Goal: Task Accomplishment & Management: Manage account settings

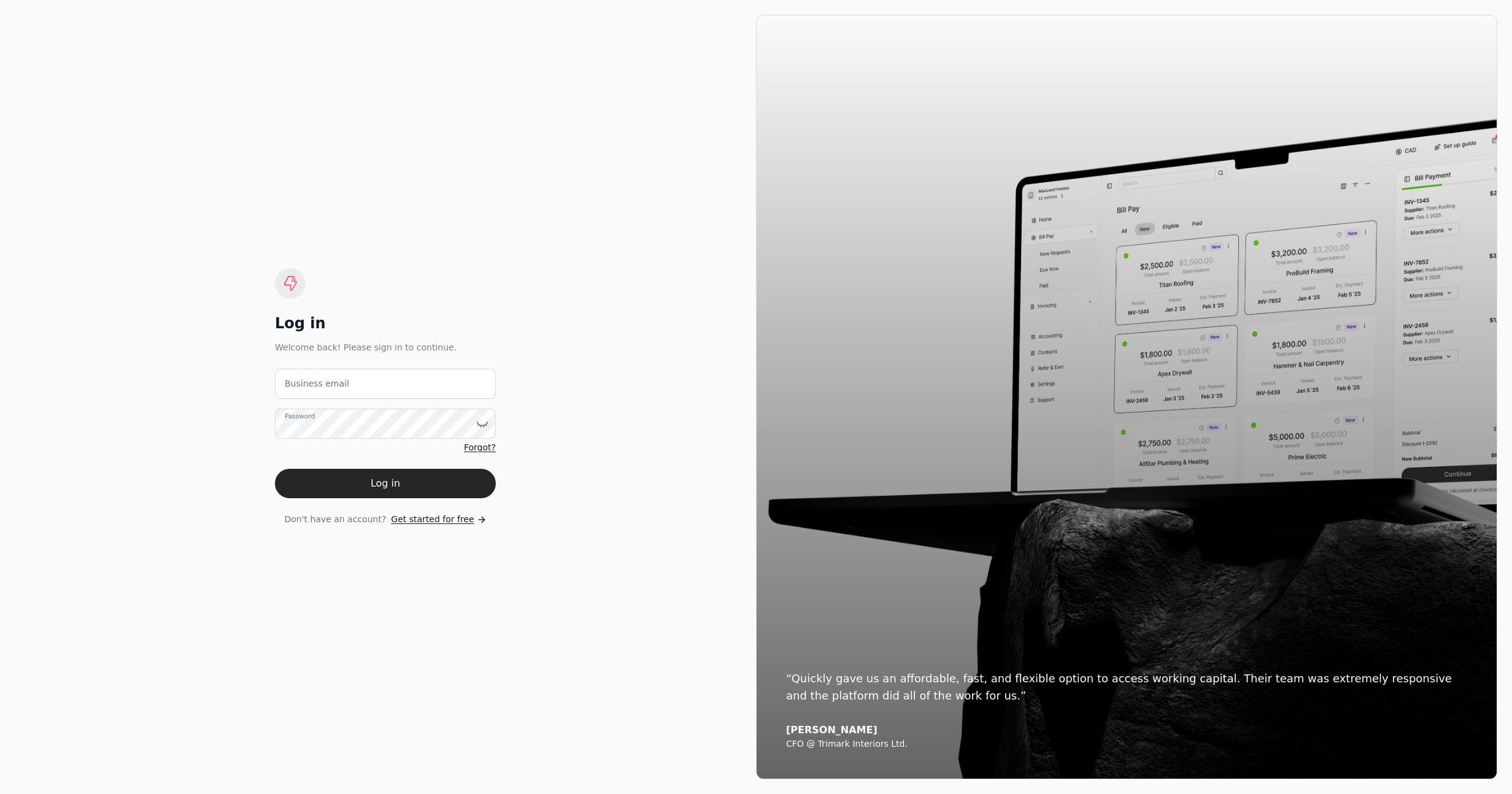
click at [381, 387] on email "Business email" at bounding box center [385, 383] width 221 height 30
type email "[EMAIL_ADDRESS][DOMAIN_NAME]"
click at [393, 496] on button "Log in" at bounding box center [385, 484] width 221 height 30
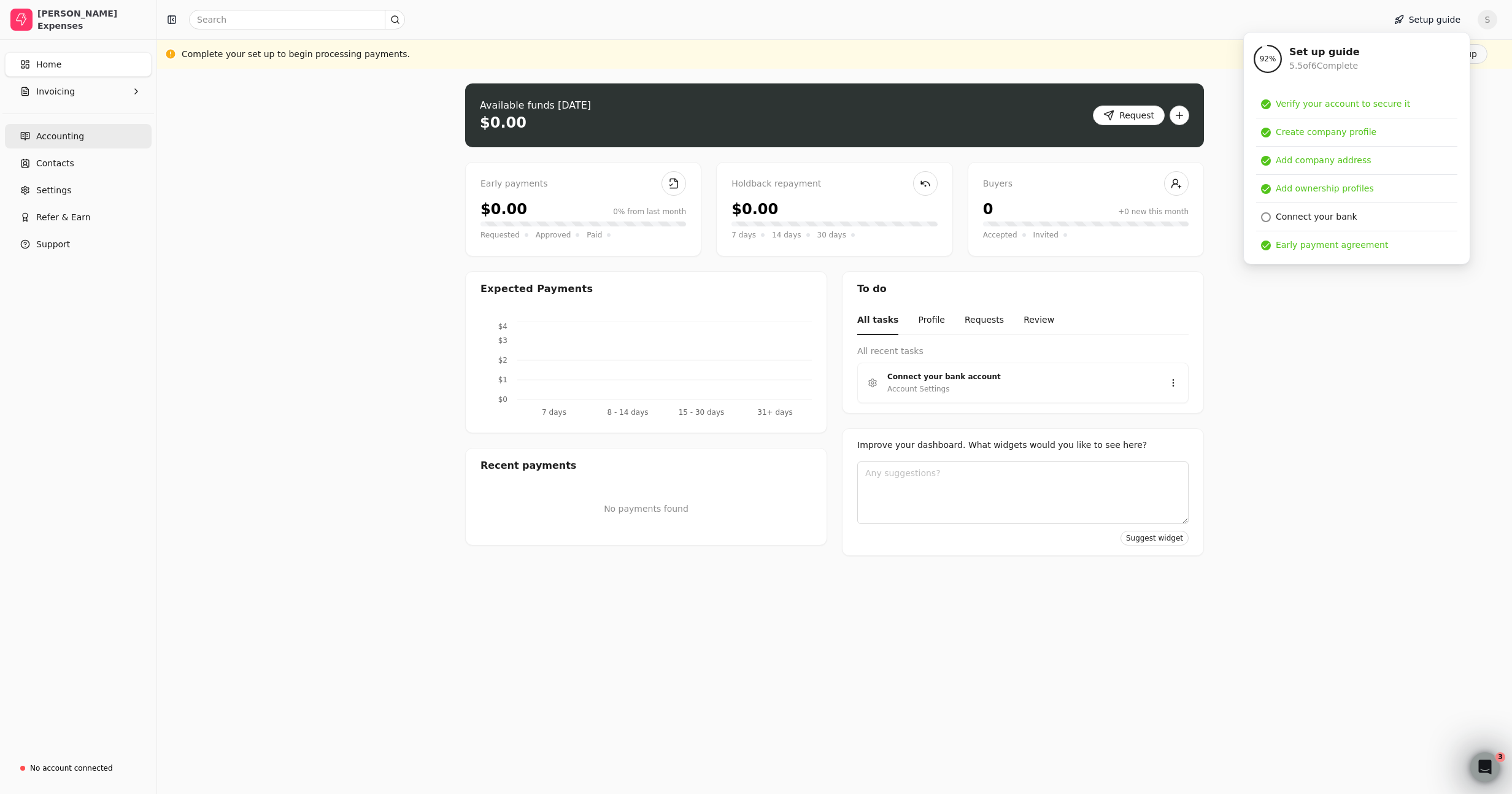
drag, startPoint x: 338, startPoint y: 221, endPoint x: 137, endPoint y: 138, distance: 217.5
click at [338, 221] on div "Upload file: Drag your invoice here to upload or browse for files Available fun…" at bounding box center [834, 432] width 1355 height 725
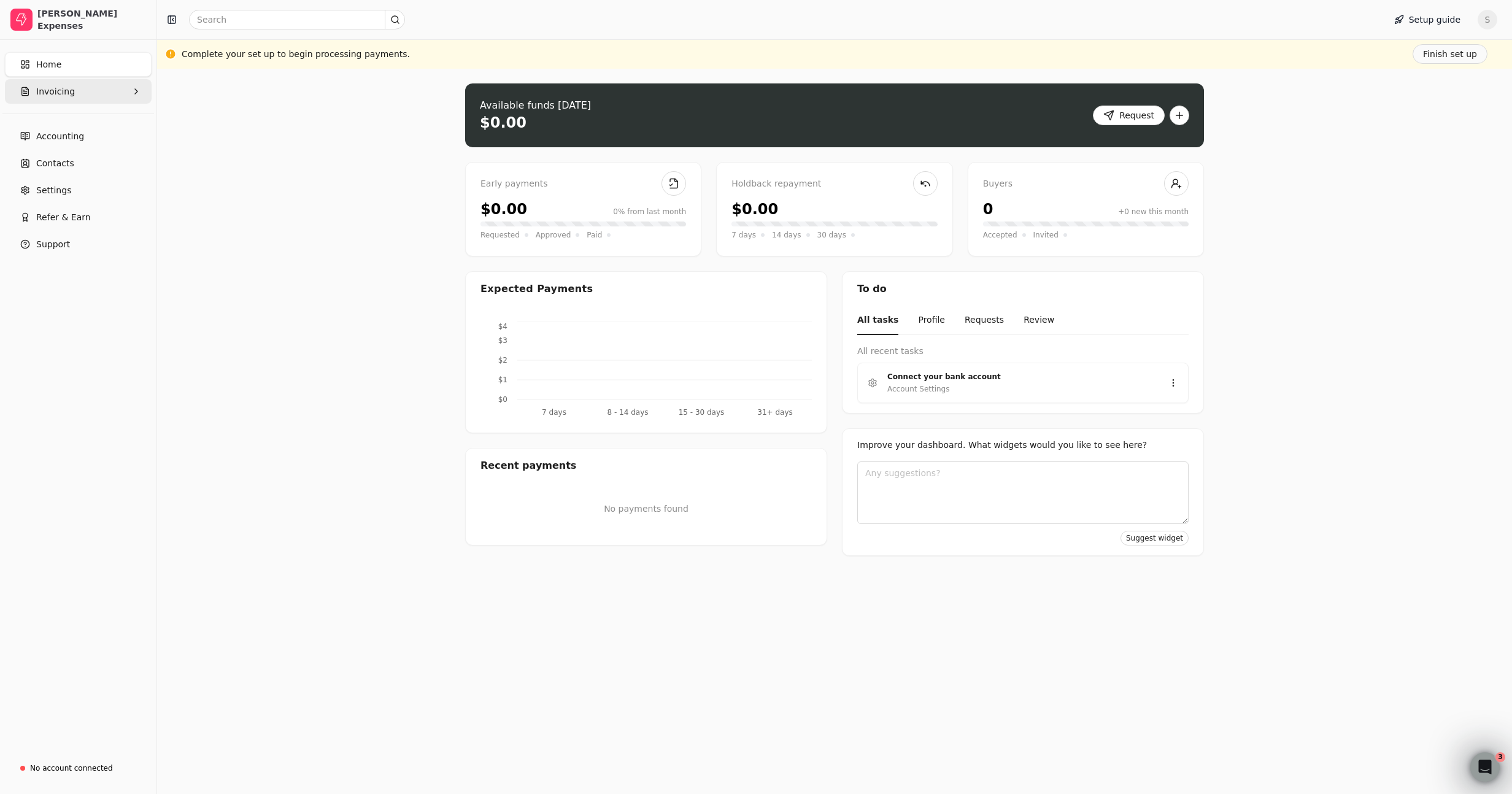
click at [86, 91] on button "Invoicing" at bounding box center [79, 91] width 147 height 25
click at [85, 119] on Invoices "All Invoices" at bounding box center [78, 121] width 142 height 25
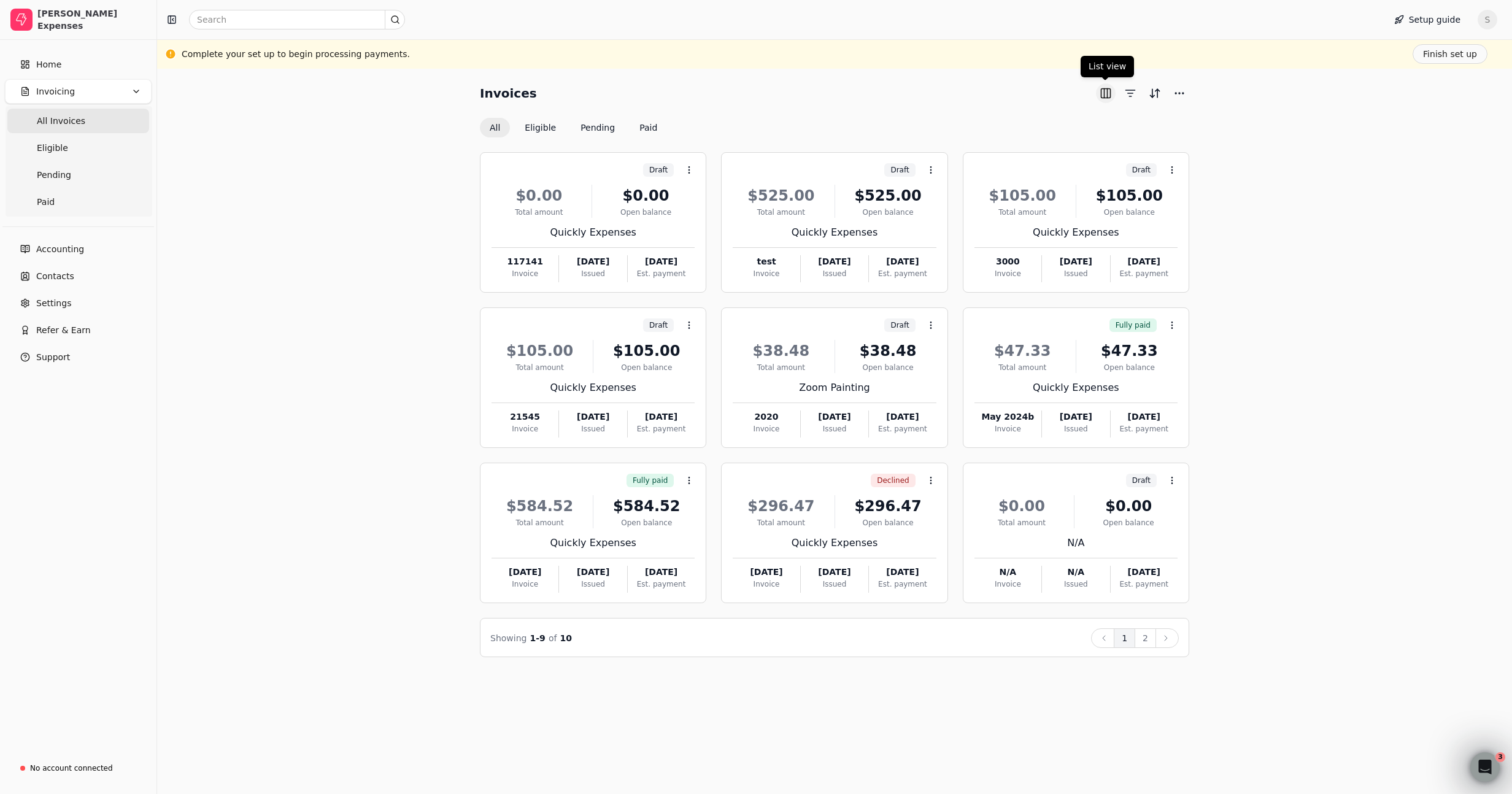
click at [1108, 91] on button "button" at bounding box center [1106, 93] width 19 height 19
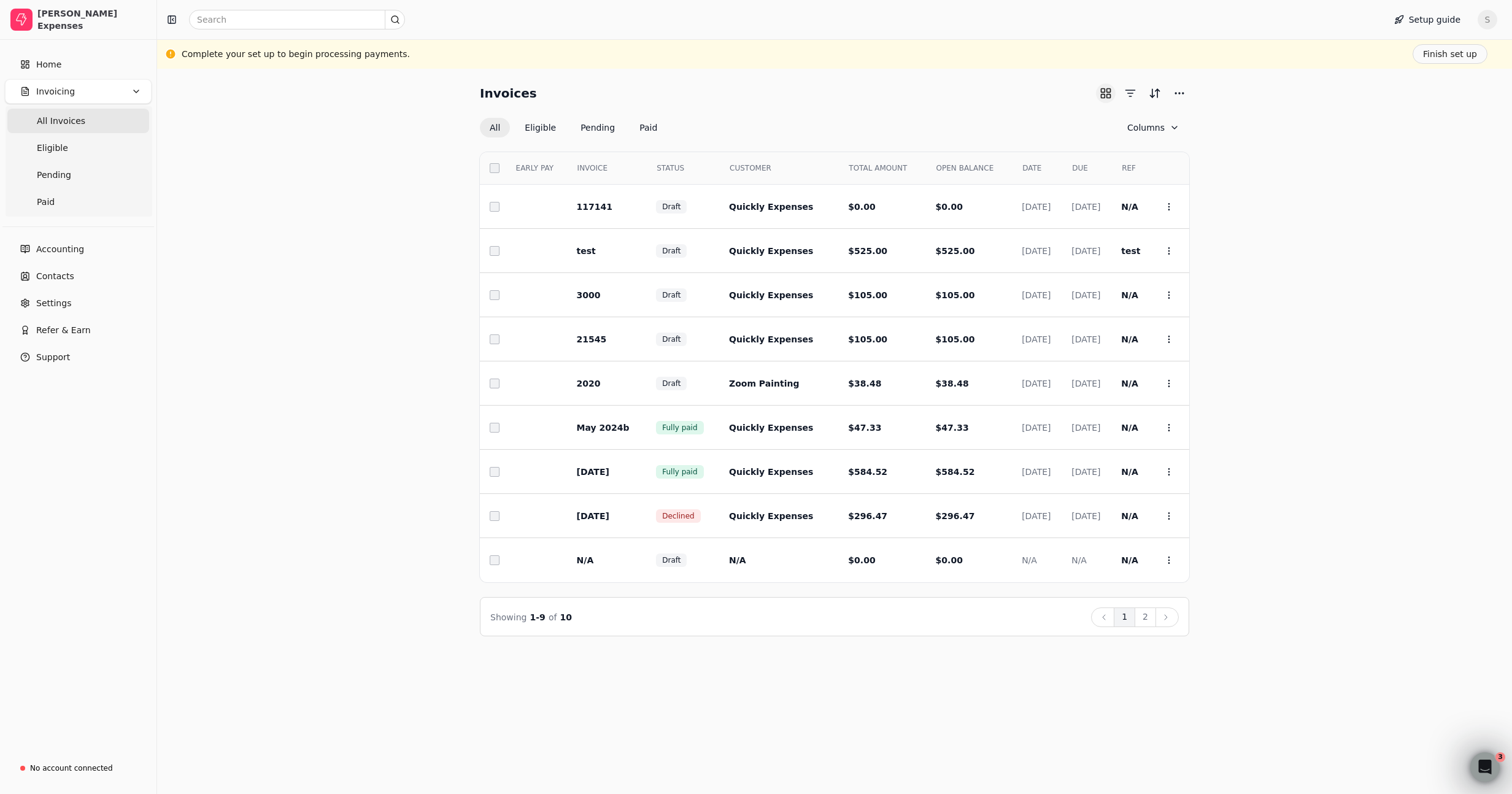
click at [1107, 88] on button "button" at bounding box center [1106, 93] width 19 height 19
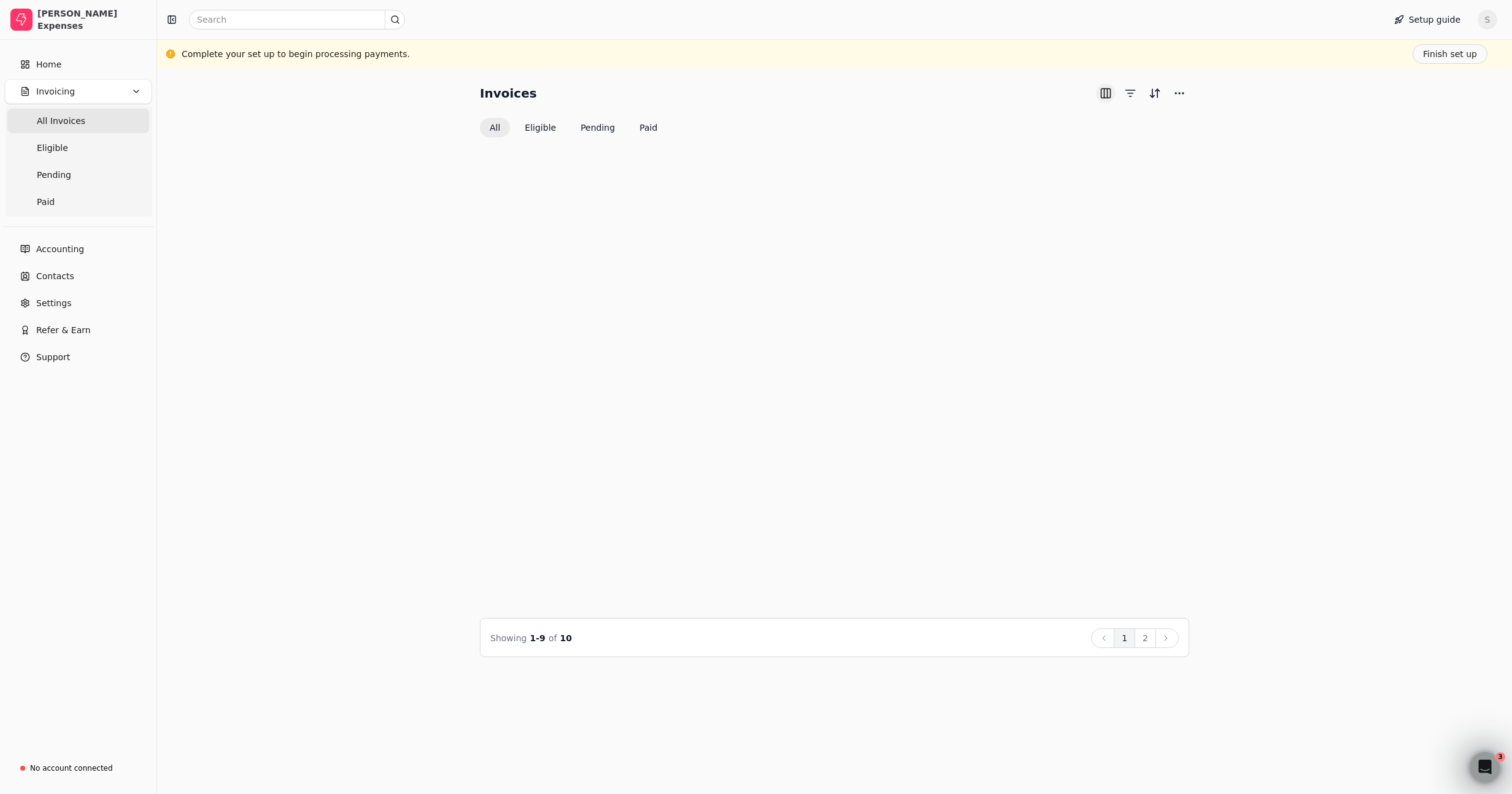
click at [1107, 88] on button "button" at bounding box center [1106, 93] width 19 height 19
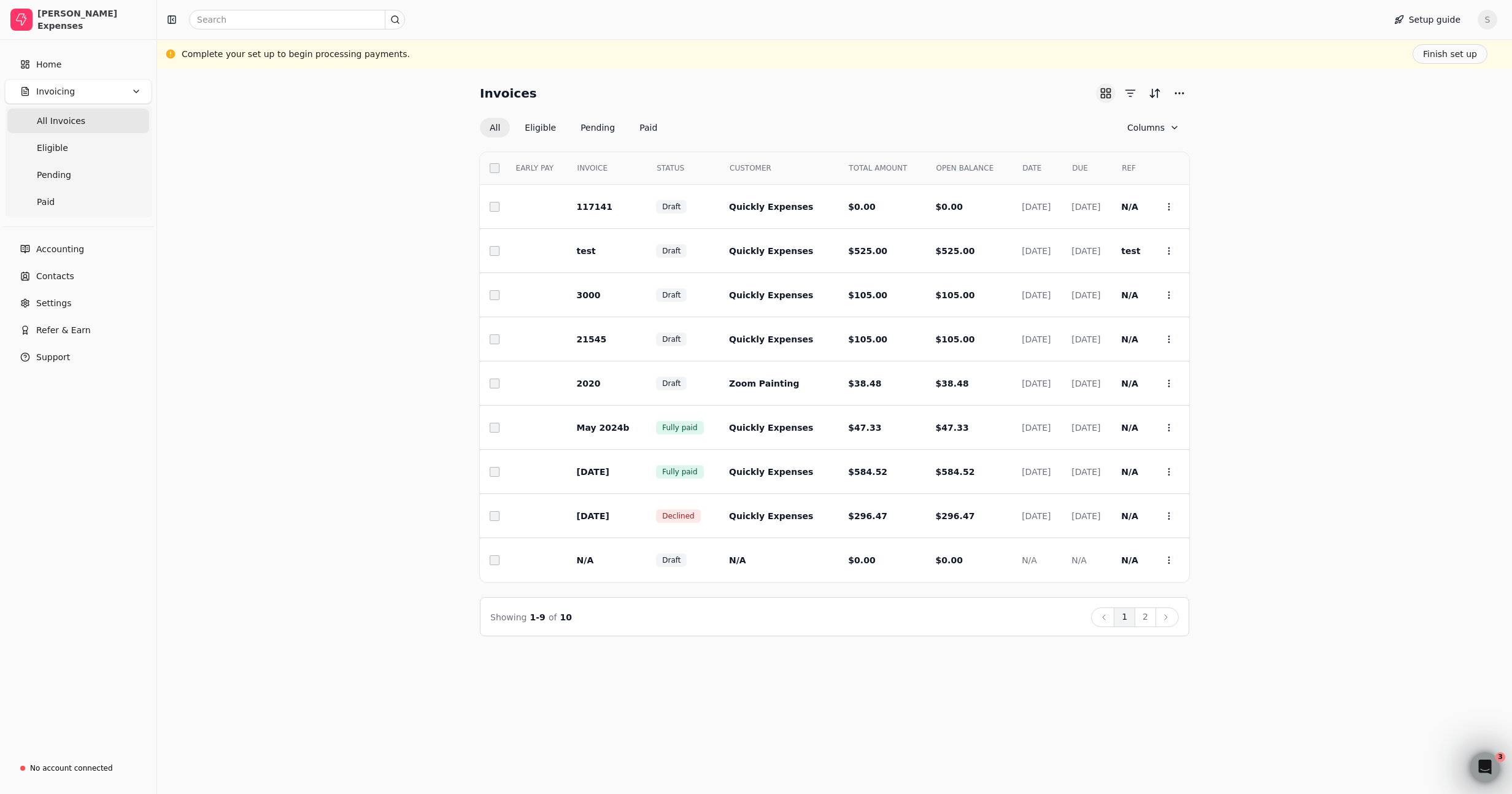
click at [1107, 88] on button "button" at bounding box center [1106, 93] width 19 height 19
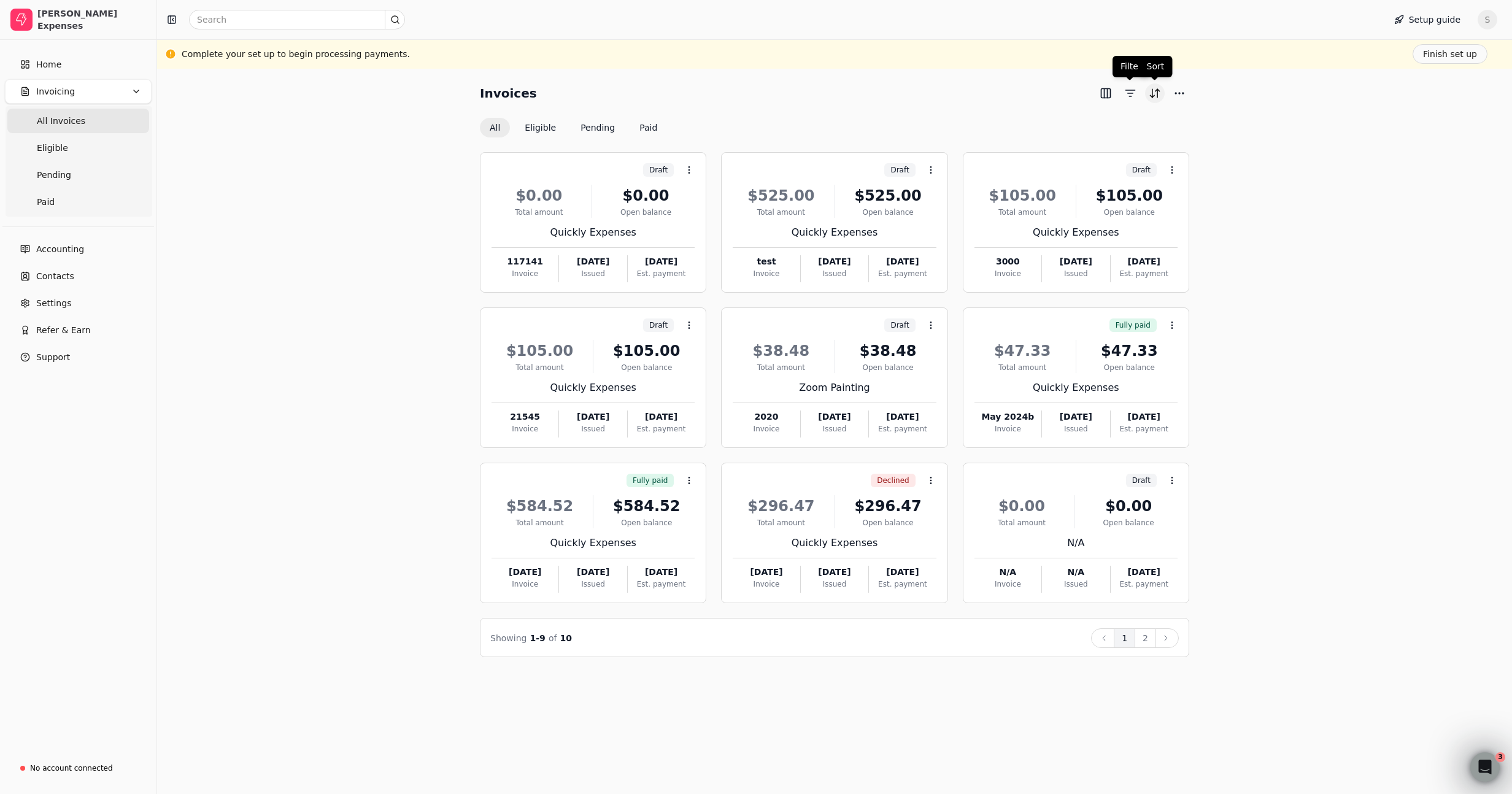
click at [1160, 90] on button "Sort" at bounding box center [1155, 93] width 19 height 19
click at [1070, 138] on div "Last modified" at bounding box center [1095, 137] width 132 height 20
